Goal: Complete application form: Complete application form

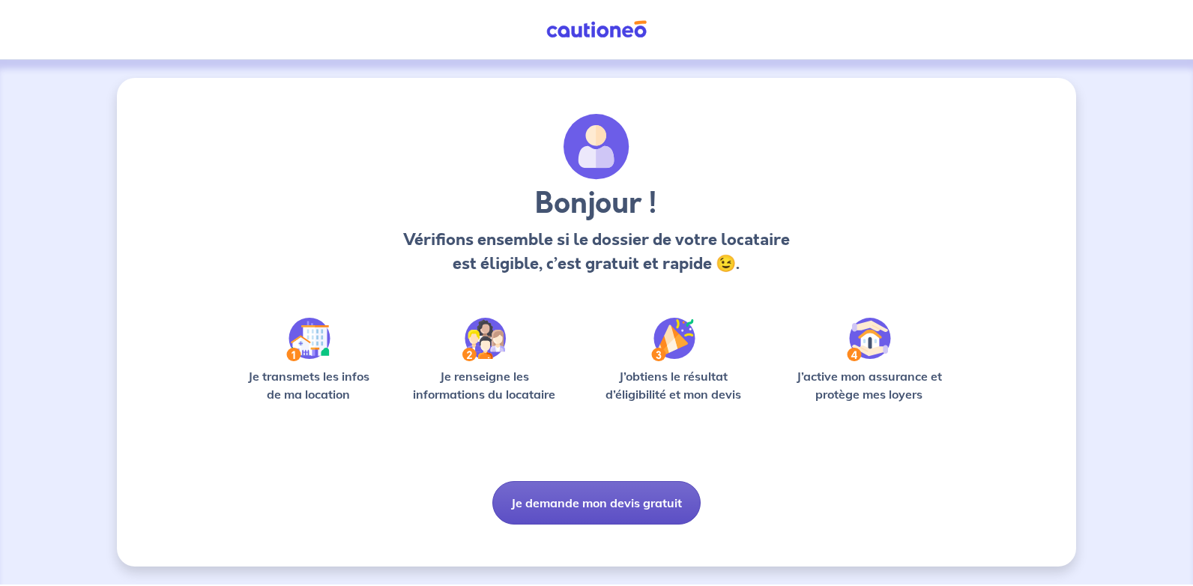
click at [586, 494] on button "Je demande mon devis gratuit" at bounding box center [596, 502] width 208 height 43
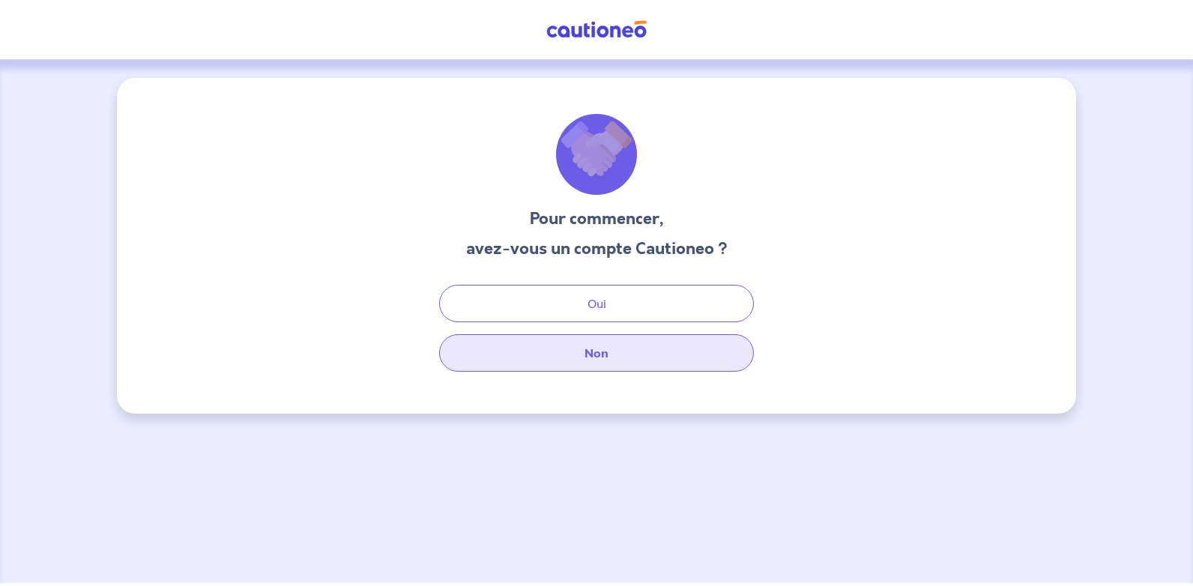
click at [581, 339] on button "Non" at bounding box center [596, 352] width 315 height 37
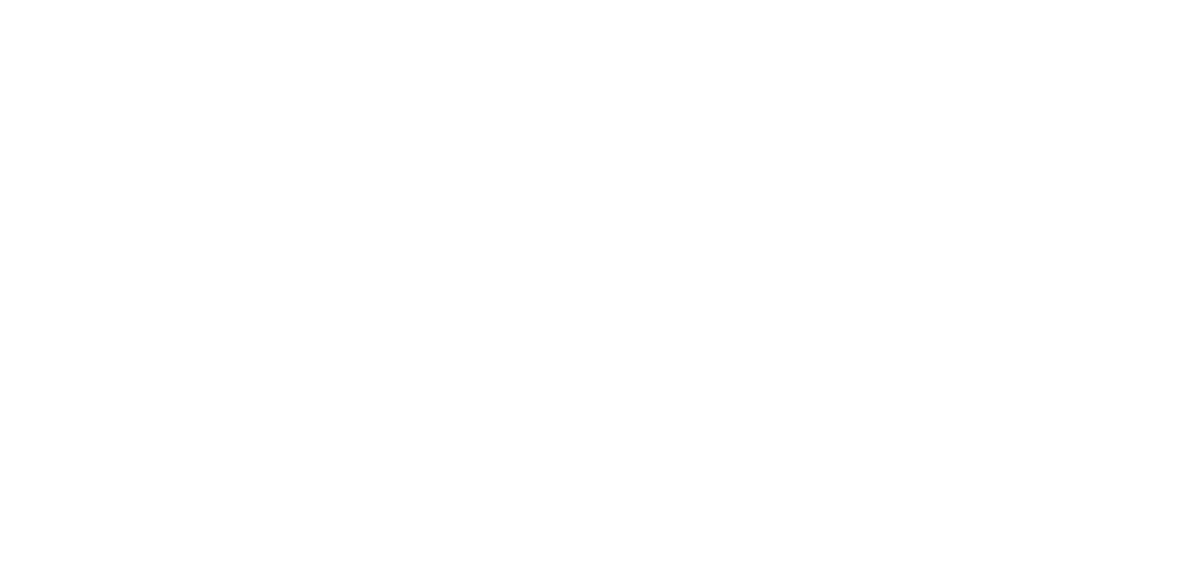
select select "FR"
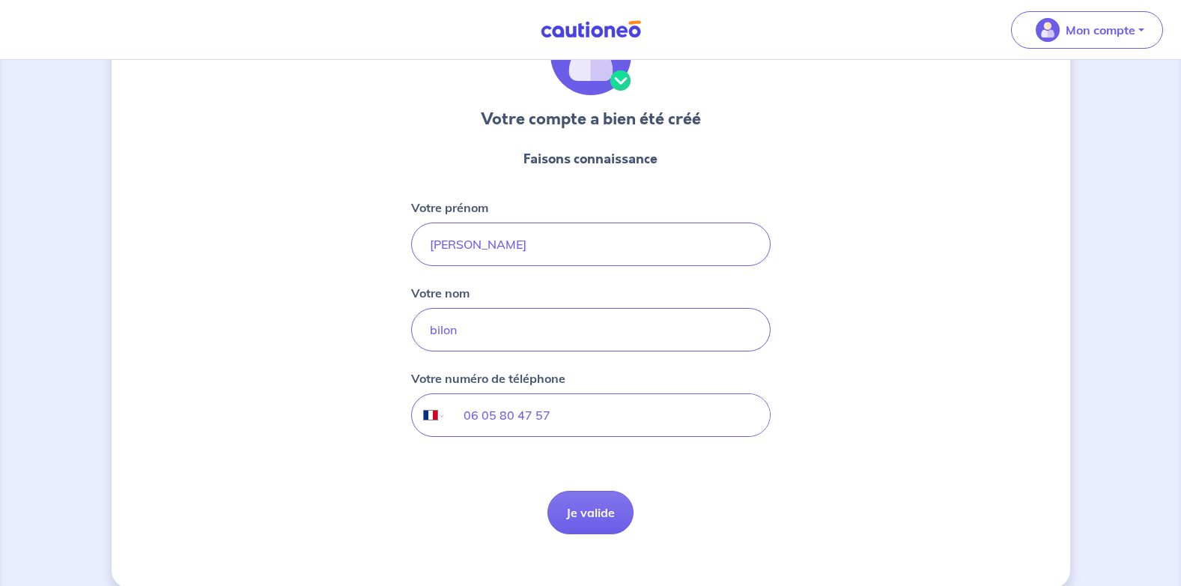
scroll to position [120, 0]
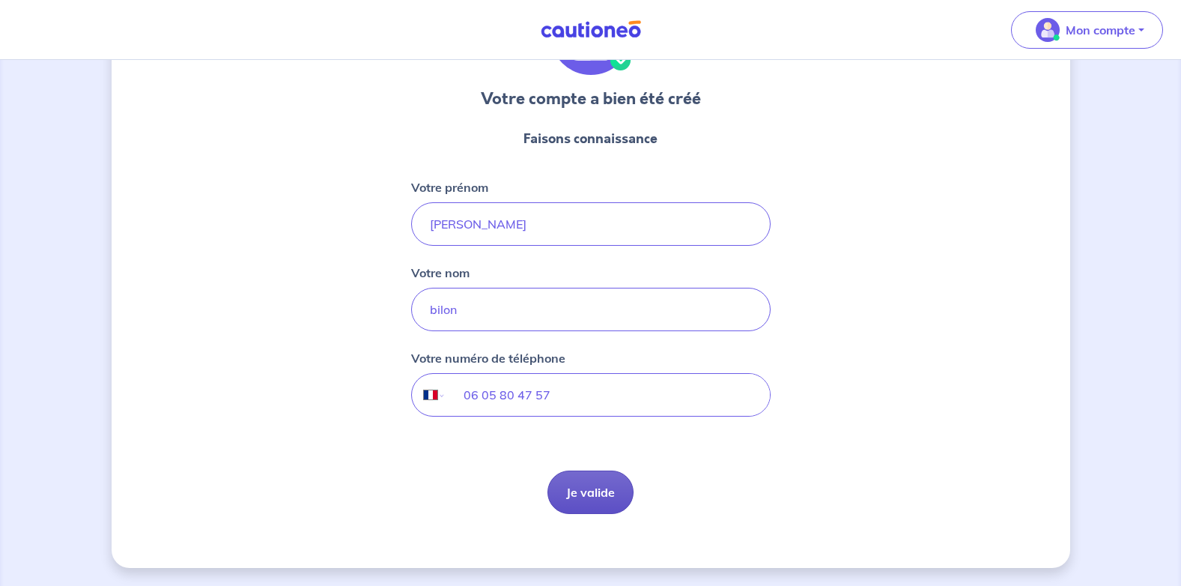
click at [585, 495] on button "Je valide" at bounding box center [591, 491] width 86 height 43
